Goal: Information Seeking & Learning: Learn about a topic

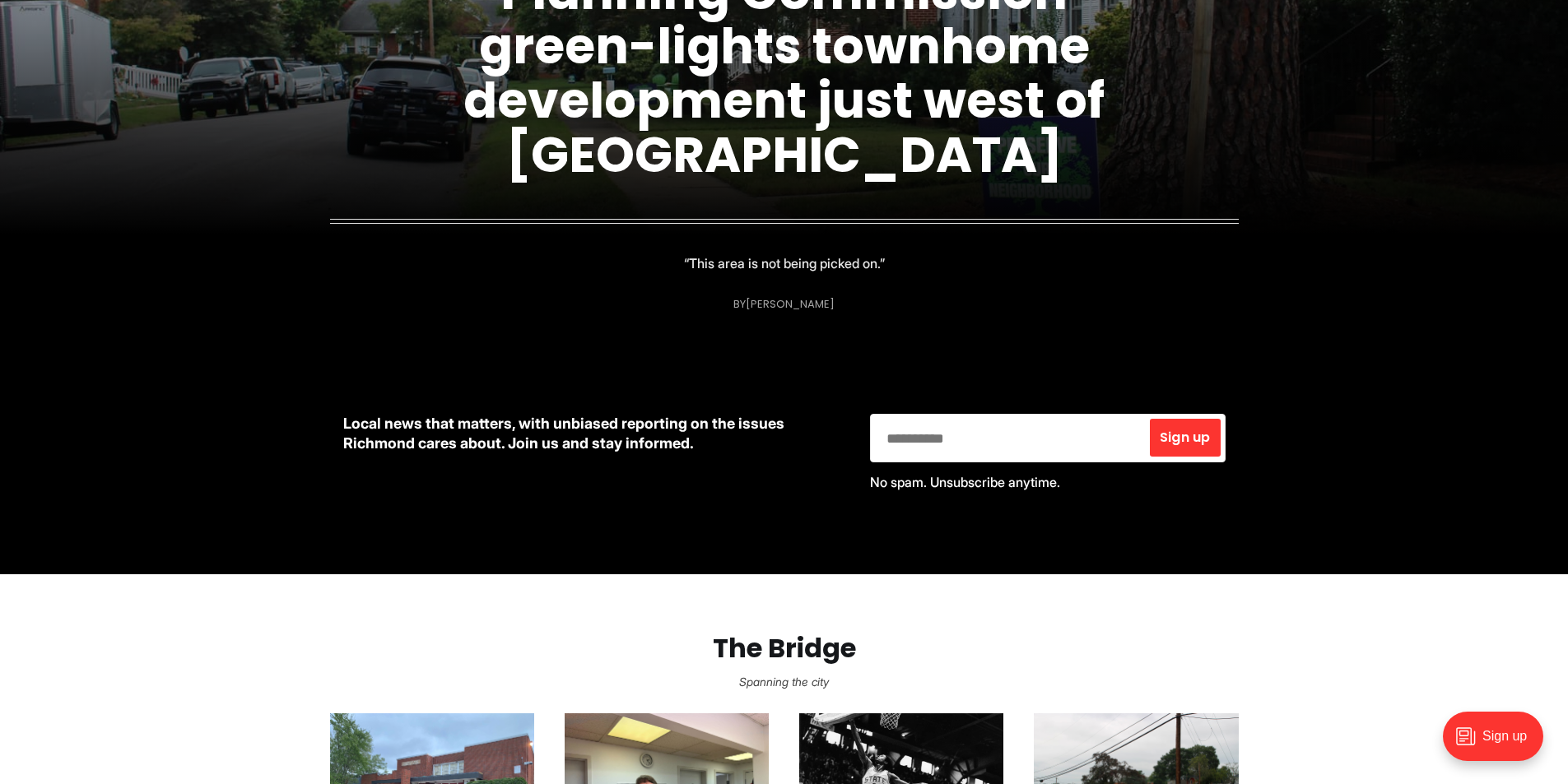
scroll to position [740, 0]
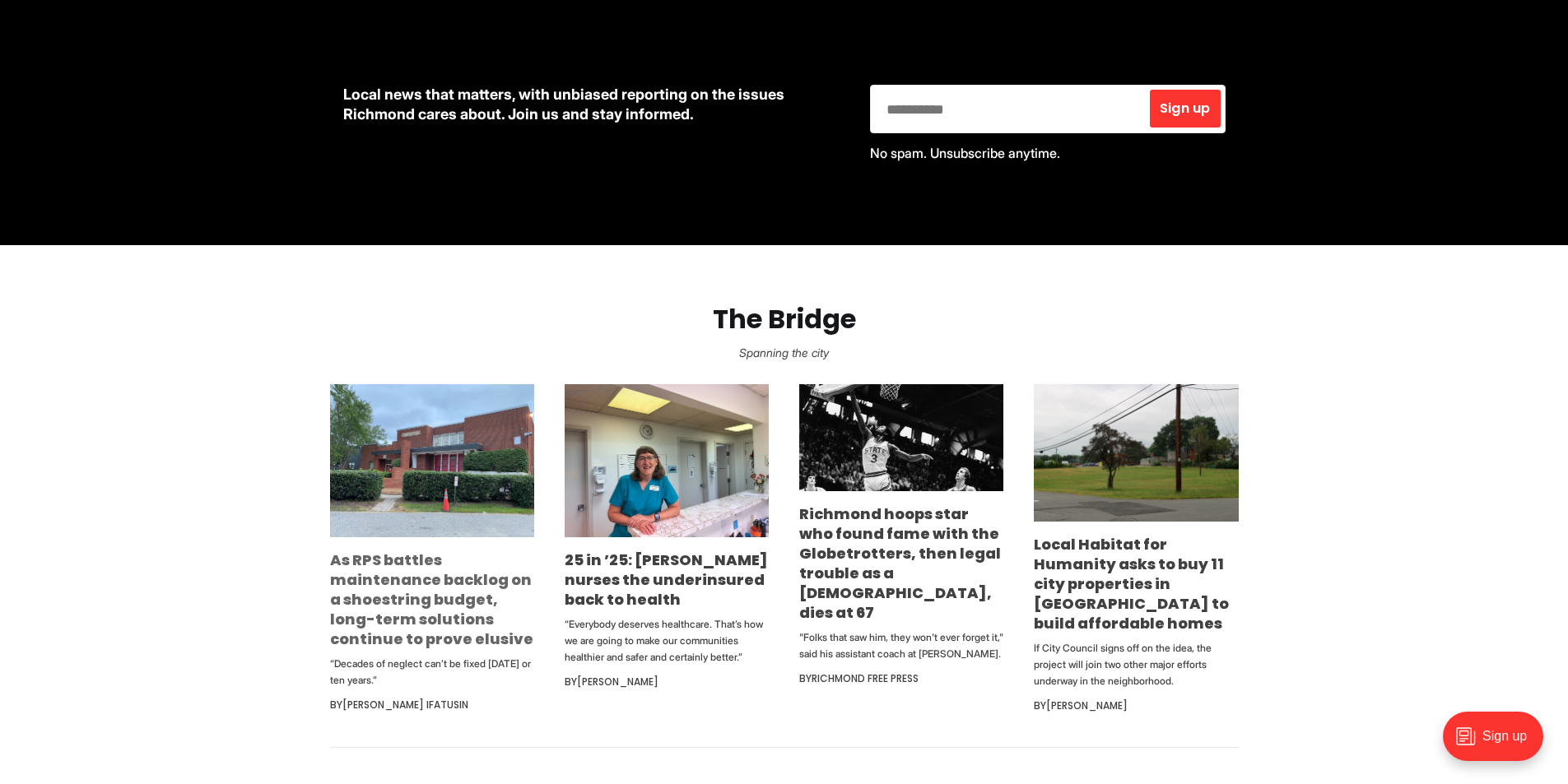
click at [399, 584] on link "As RPS battles maintenance backlog on a shoestring budget, long-term solutions …" at bounding box center [432, 599] width 203 height 100
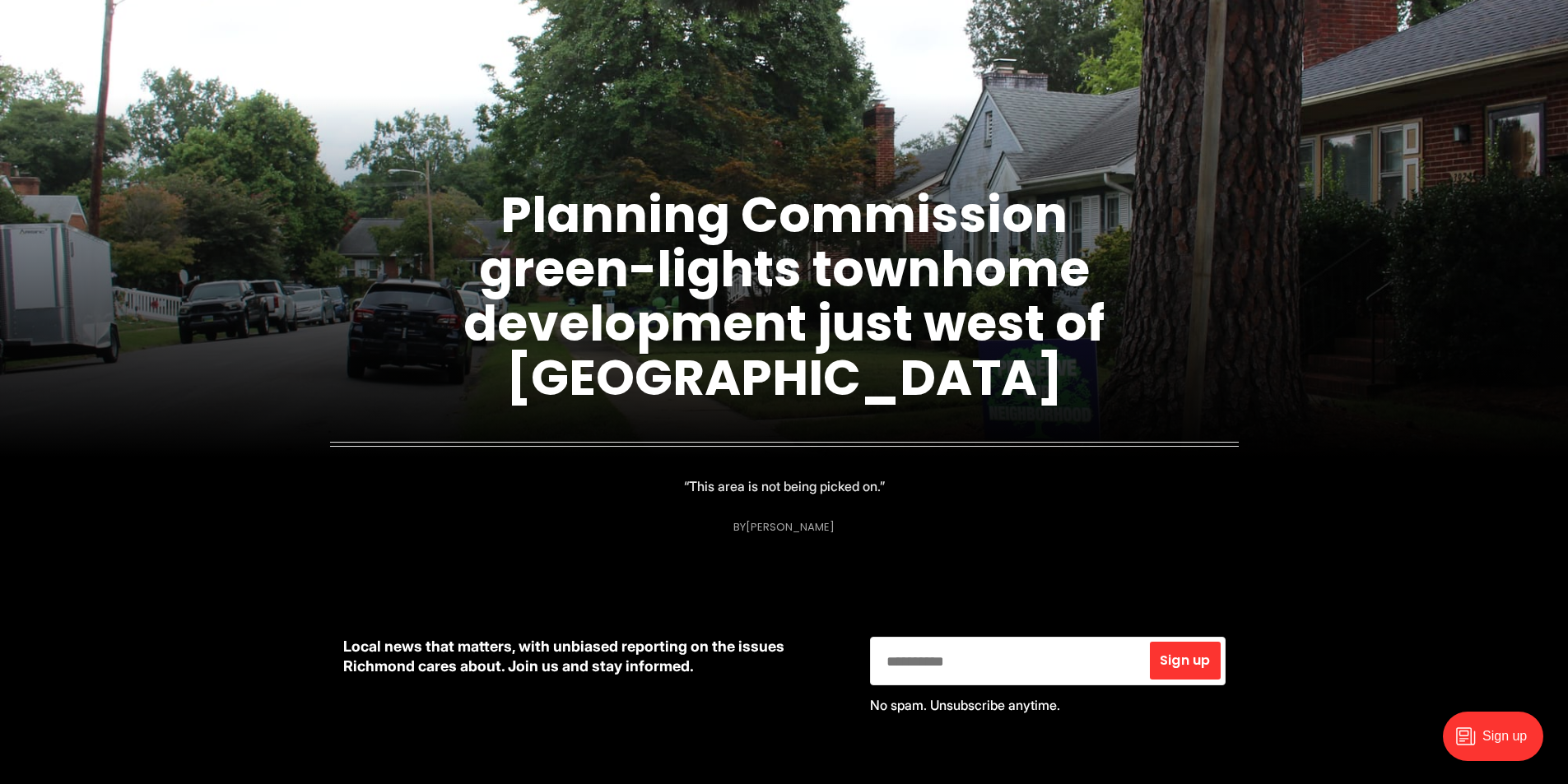
scroll to position [0, 0]
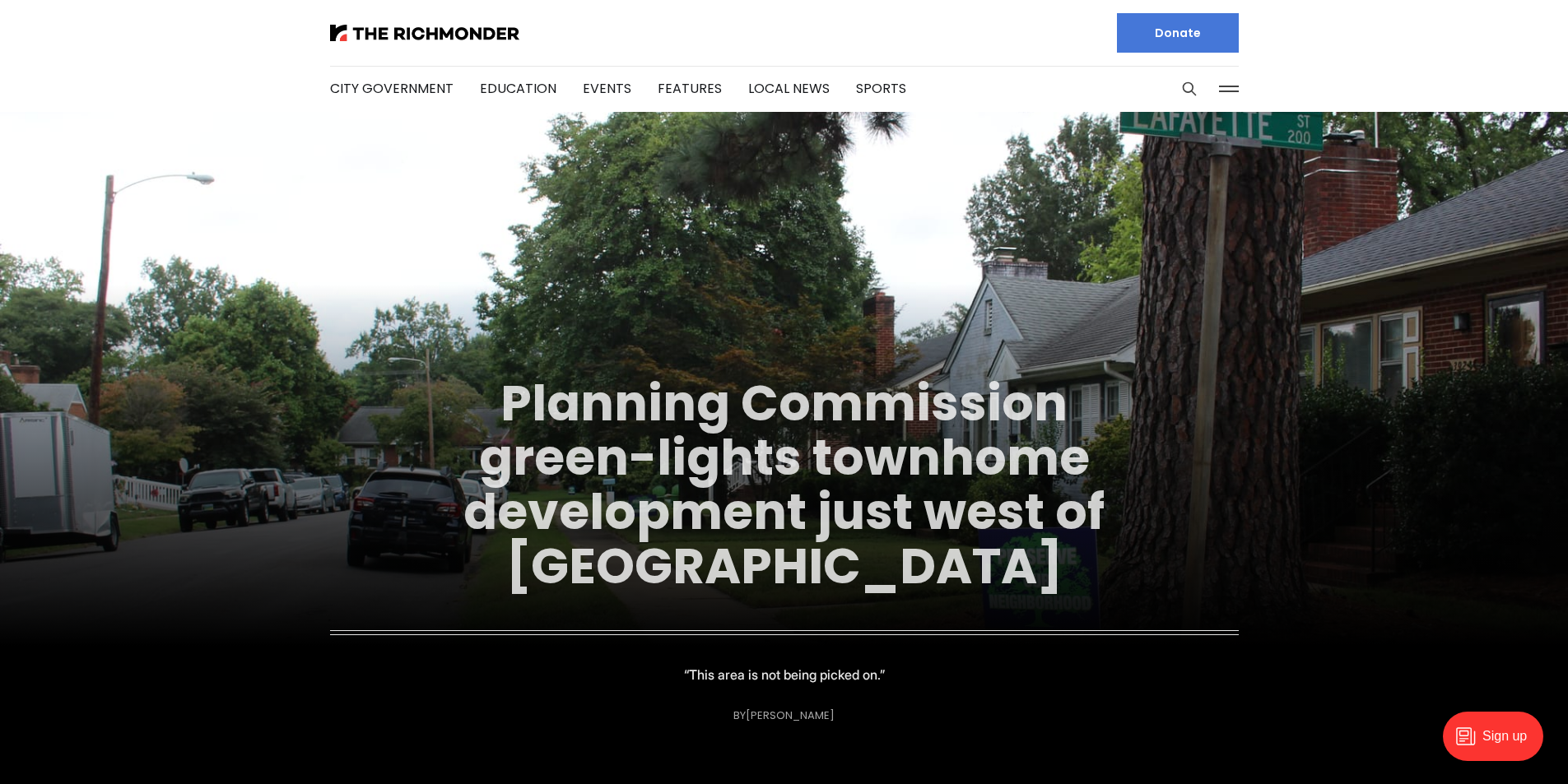
click at [692, 400] on link "Planning Commission green-lights townhome development just west of [GEOGRAPHIC_…" at bounding box center [783, 485] width 641 height 232
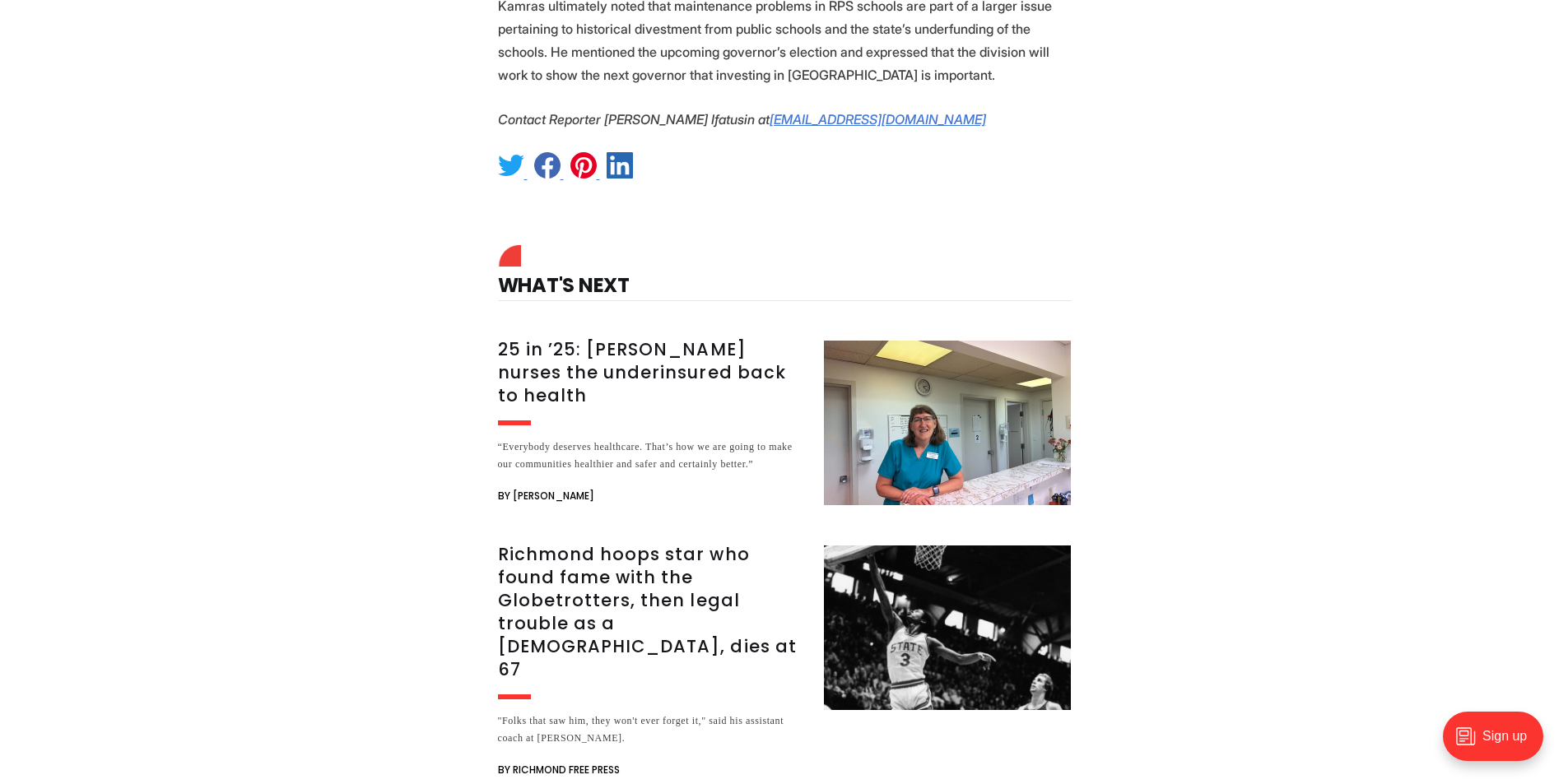
scroll to position [3950, 0]
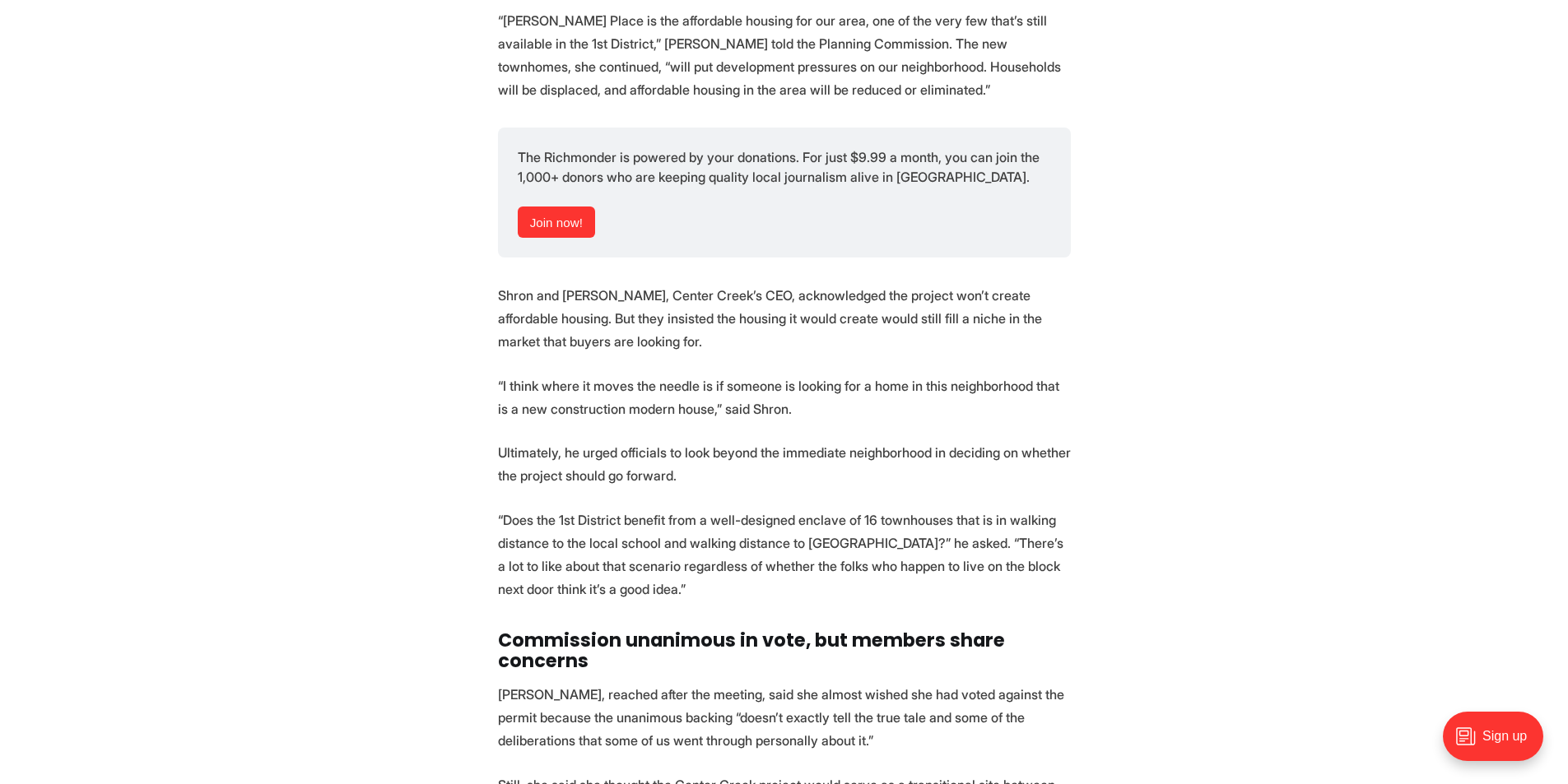
scroll to position [5596, 0]
